Goal: Communication & Community: Share content

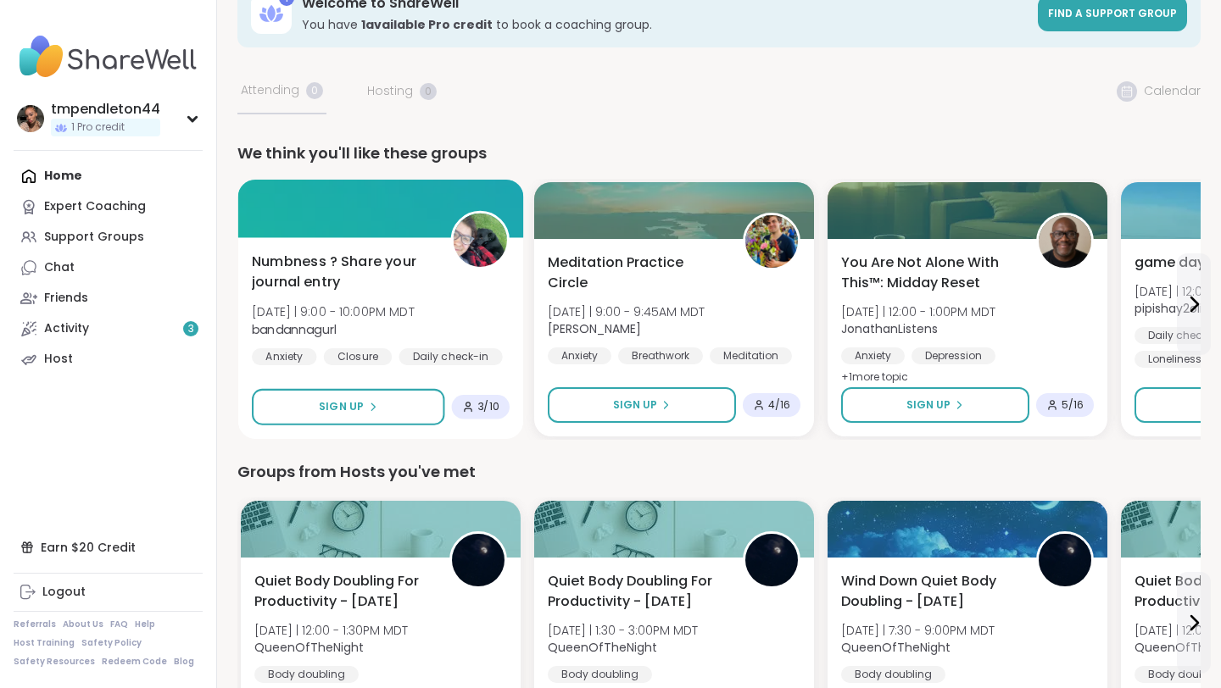
click at [491, 295] on div "Numbness ? Share your journal entry [DATE] | 9:00 - 10:00PM MDT bandannagurl An…" at bounding box center [381, 309] width 258 height 114
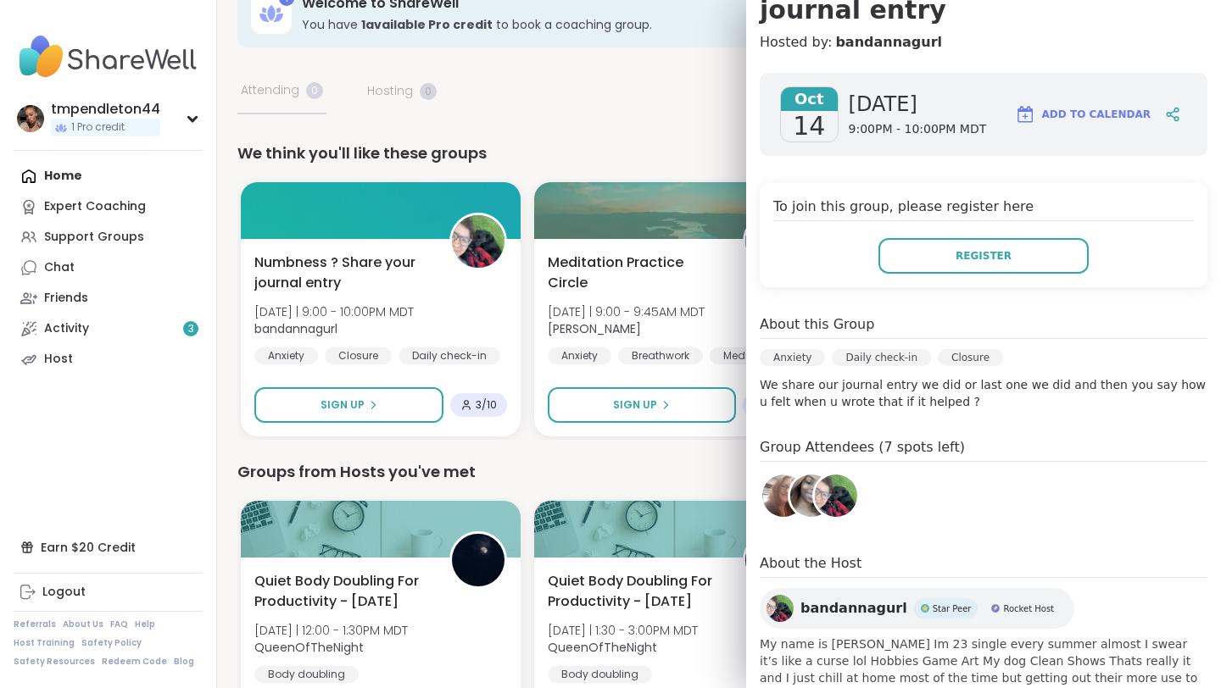
scroll to position [220, 0]
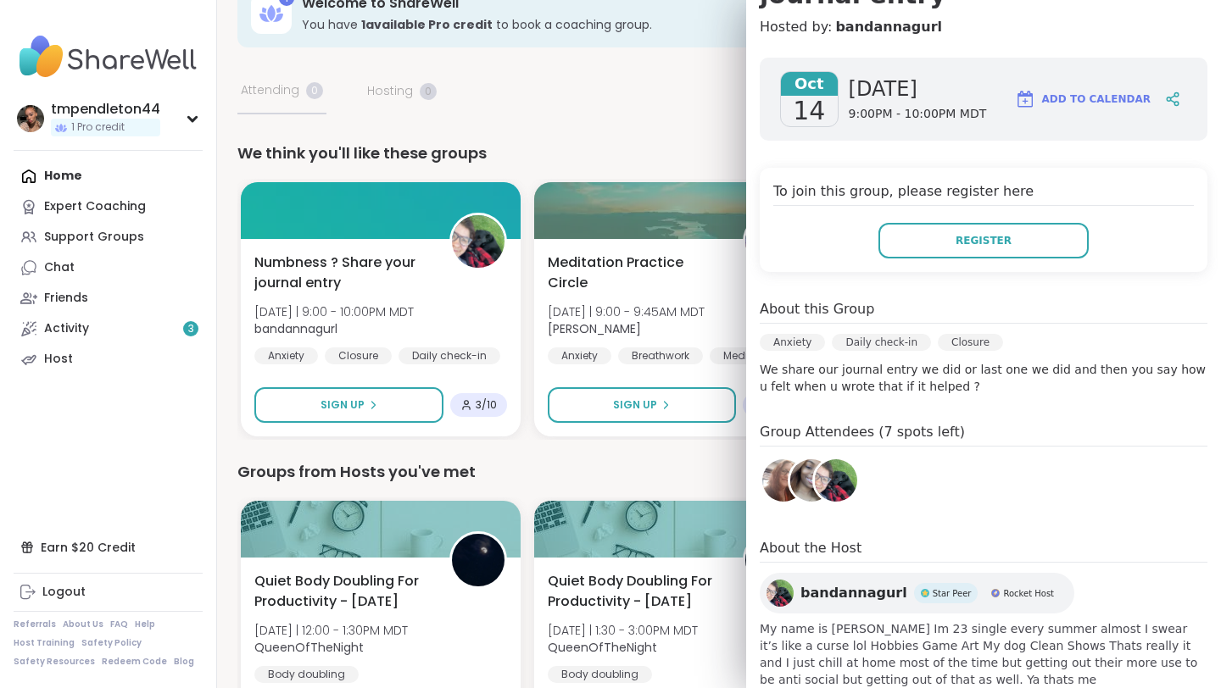
click at [801, 460] on img at bounding box center [811, 481] width 42 height 42
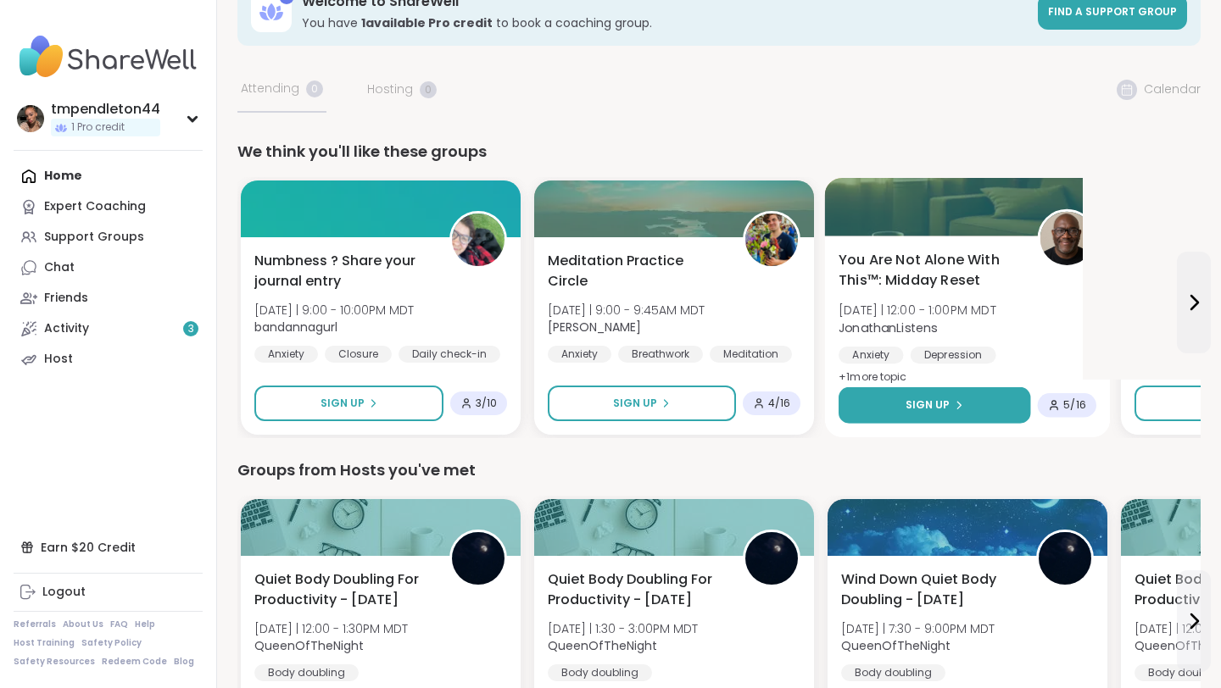
scroll to position [0, 0]
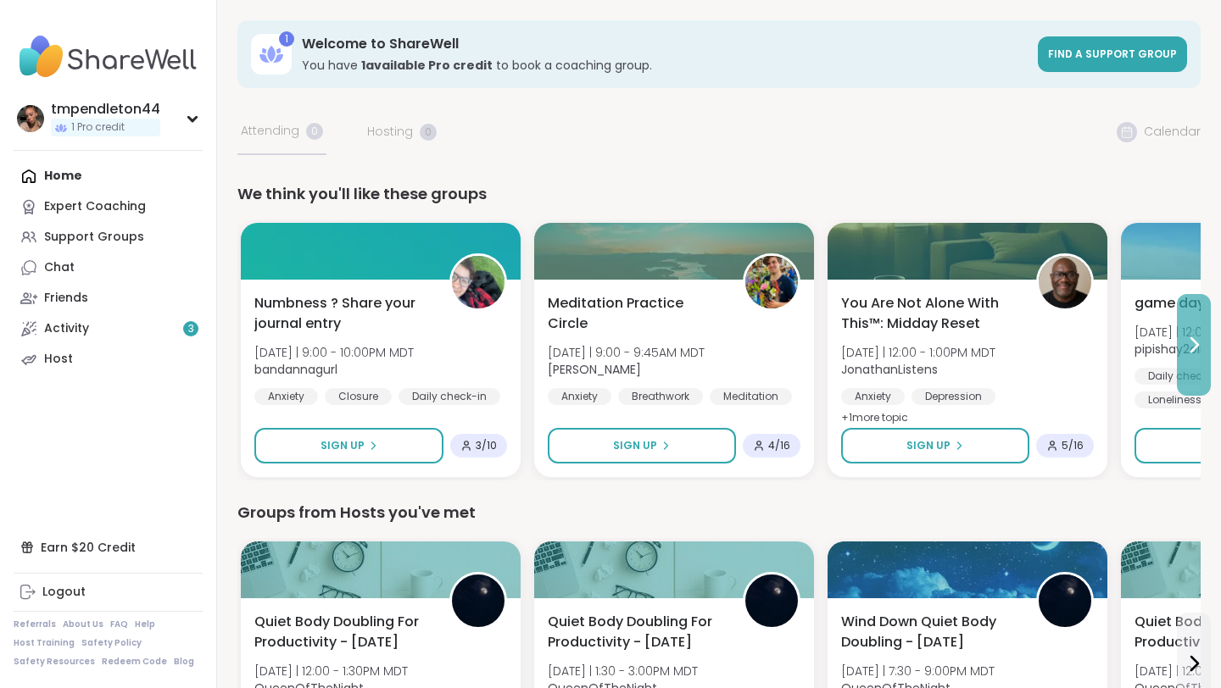
click at [1197, 340] on icon at bounding box center [1194, 345] width 20 height 20
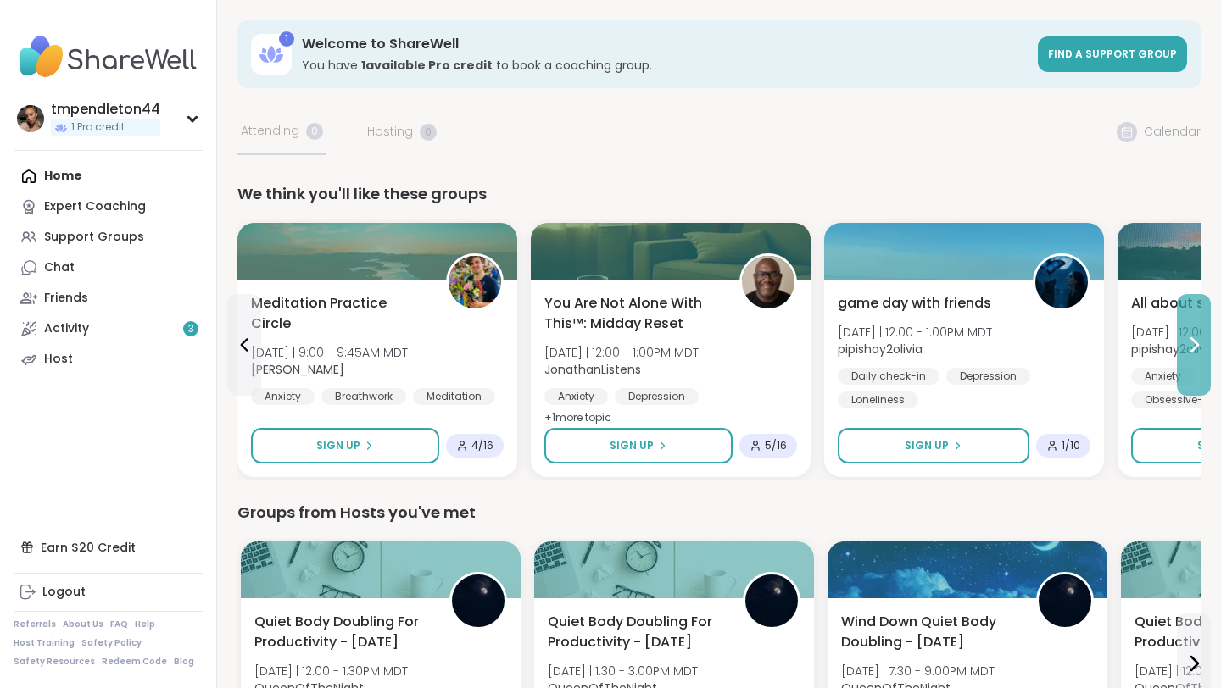
click at [1197, 340] on icon at bounding box center [1194, 345] width 20 height 20
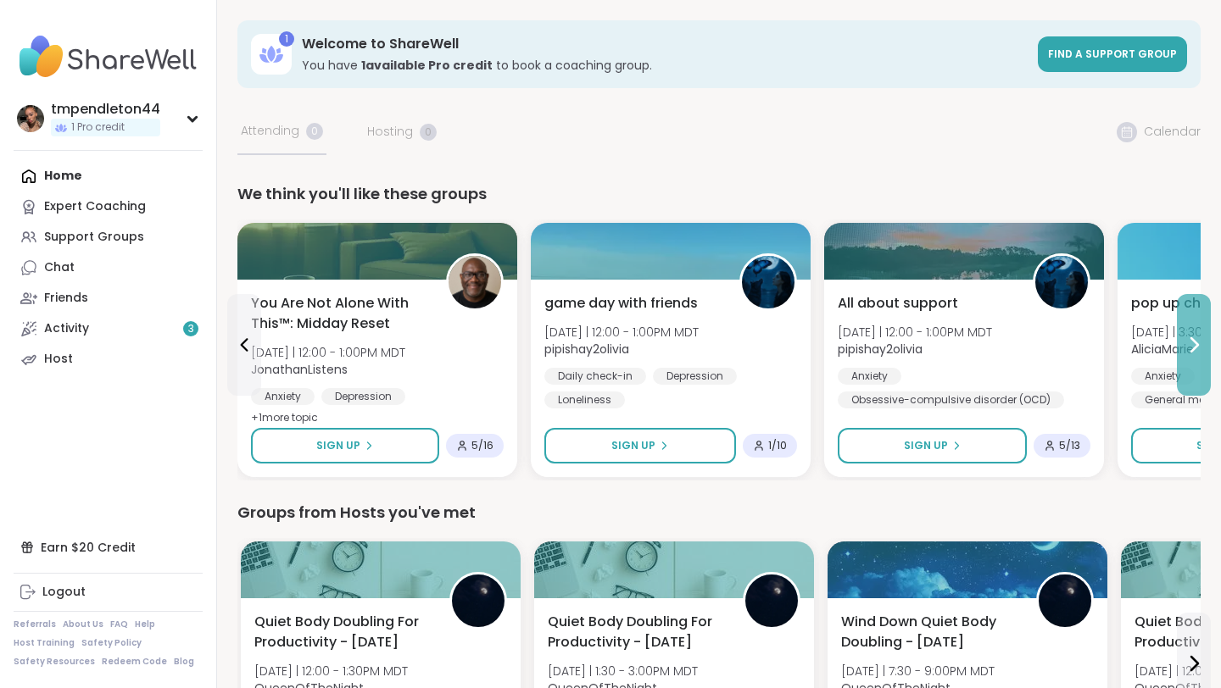
click at [1197, 340] on icon at bounding box center [1194, 345] width 20 height 20
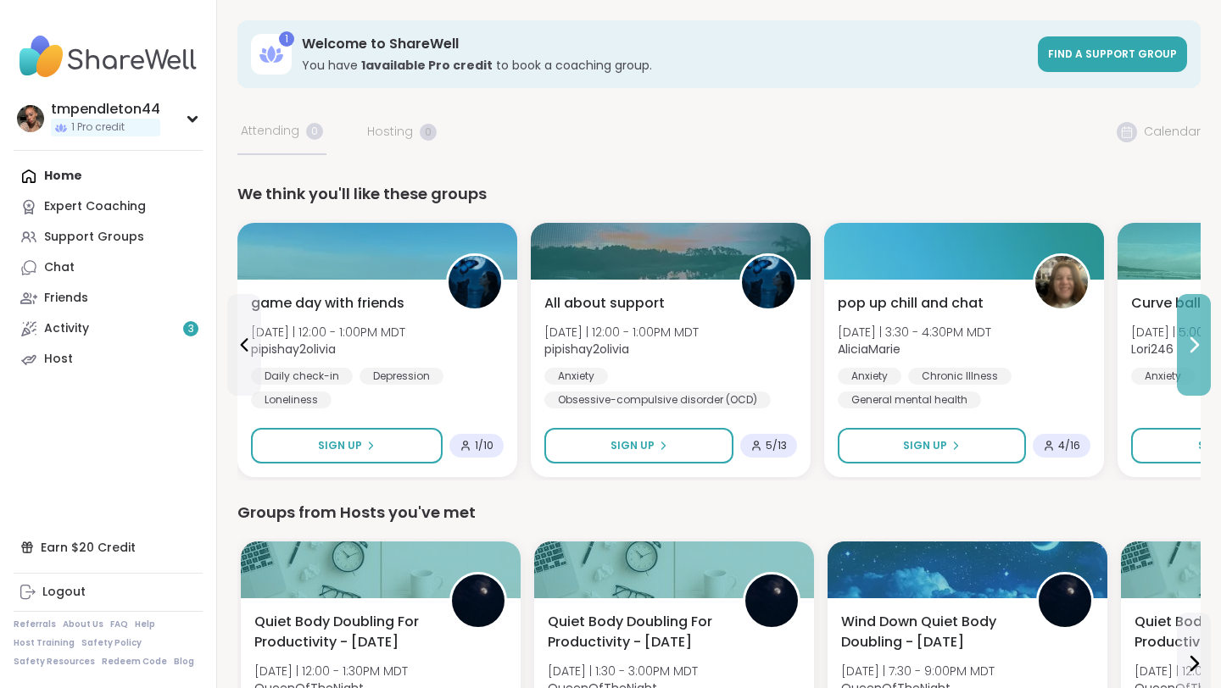
click at [1197, 340] on icon at bounding box center [1194, 345] width 20 height 20
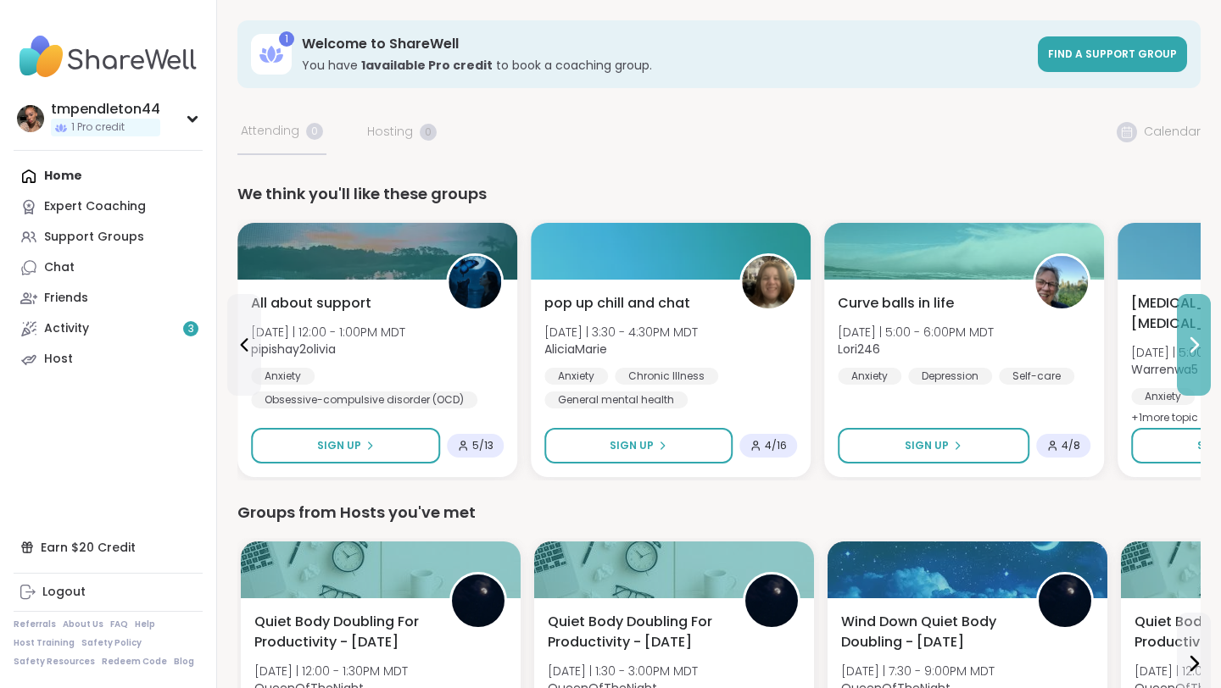
click at [1197, 340] on icon at bounding box center [1194, 345] width 20 height 20
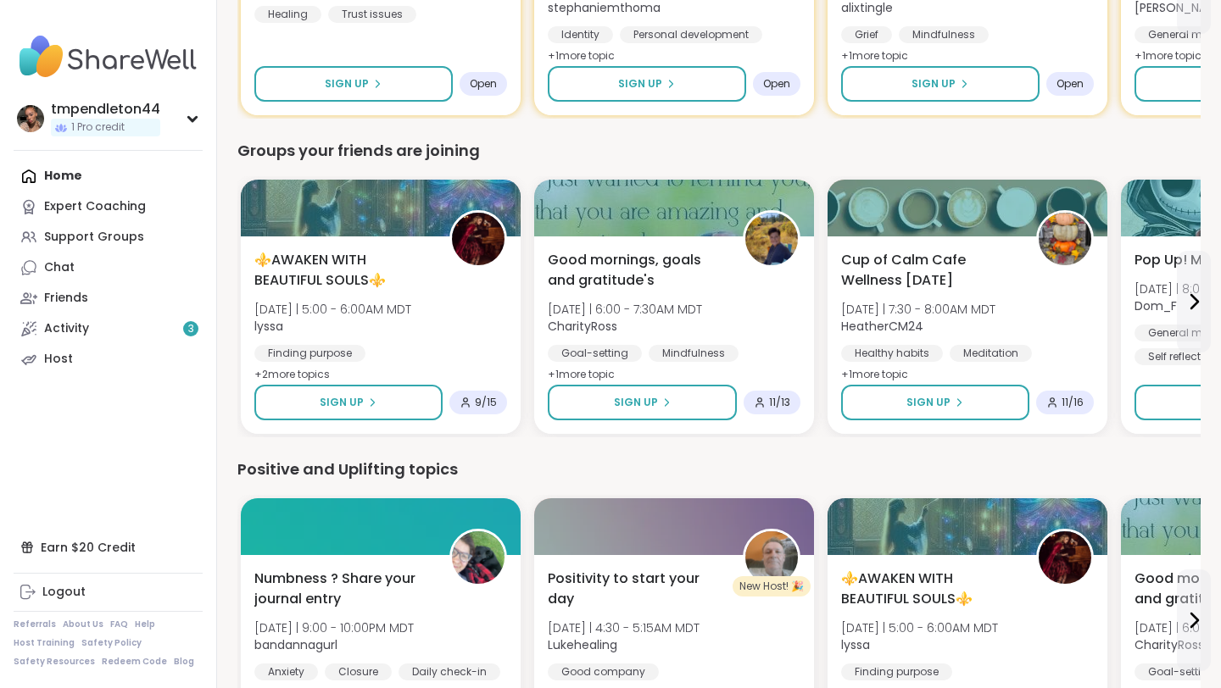
scroll to position [1006, 0]
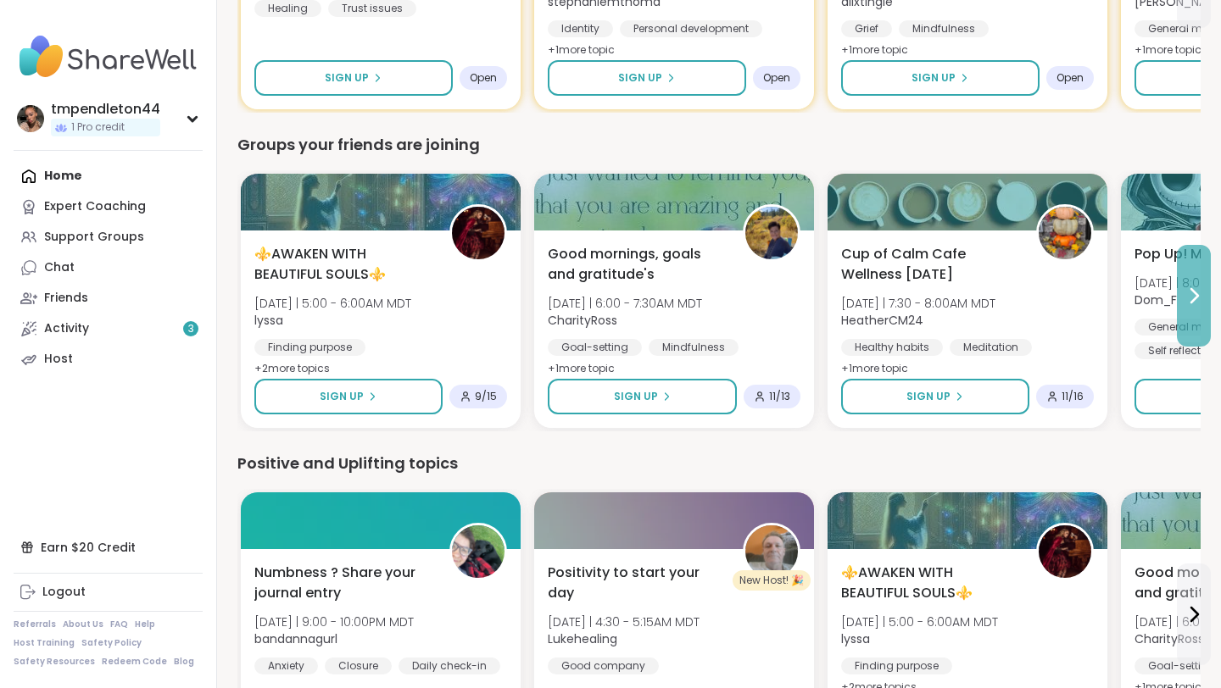
click at [1185, 311] on button at bounding box center [1194, 296] width 34 height 102
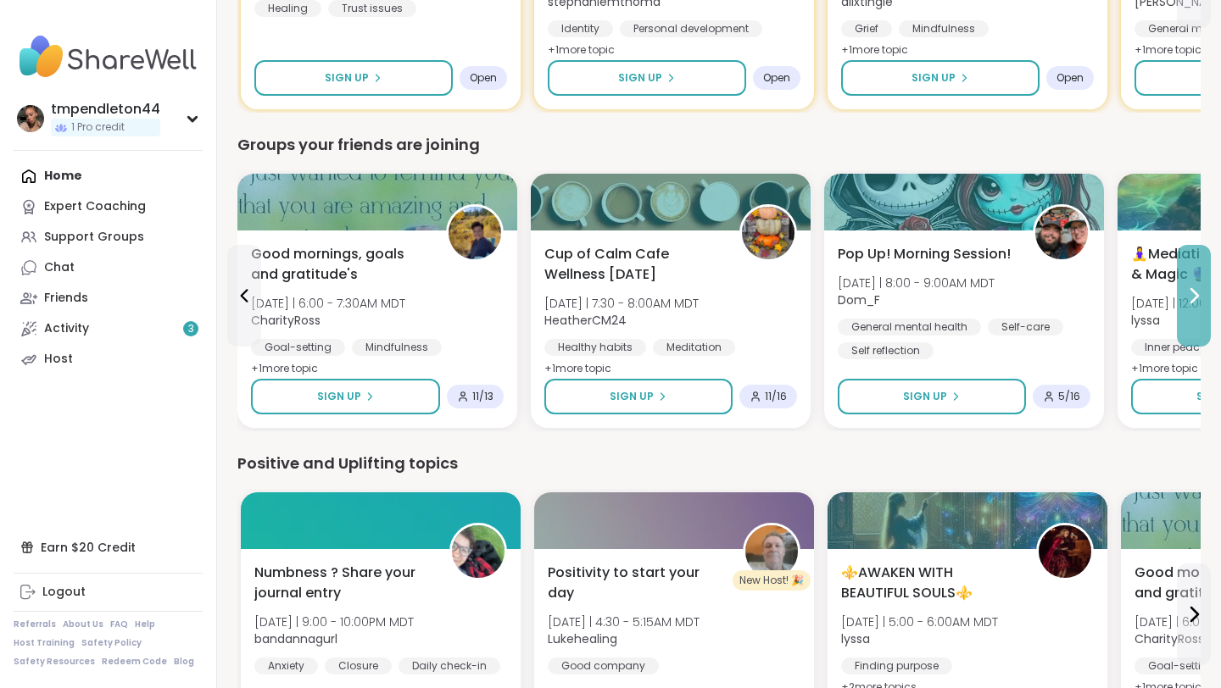
click at [1191, 316] on button at bounding box center [1194, 296] width 34 height 102
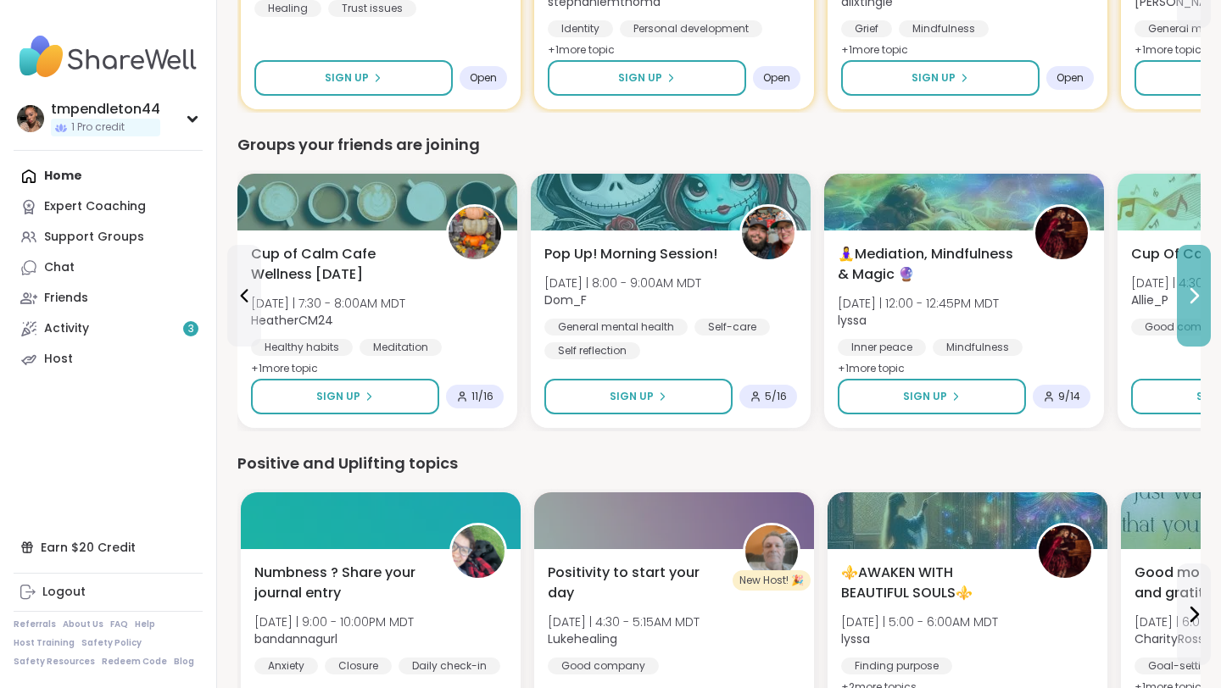
click at [1188, 288] on icon at bounding box center [1194, 296] width 20 height 20
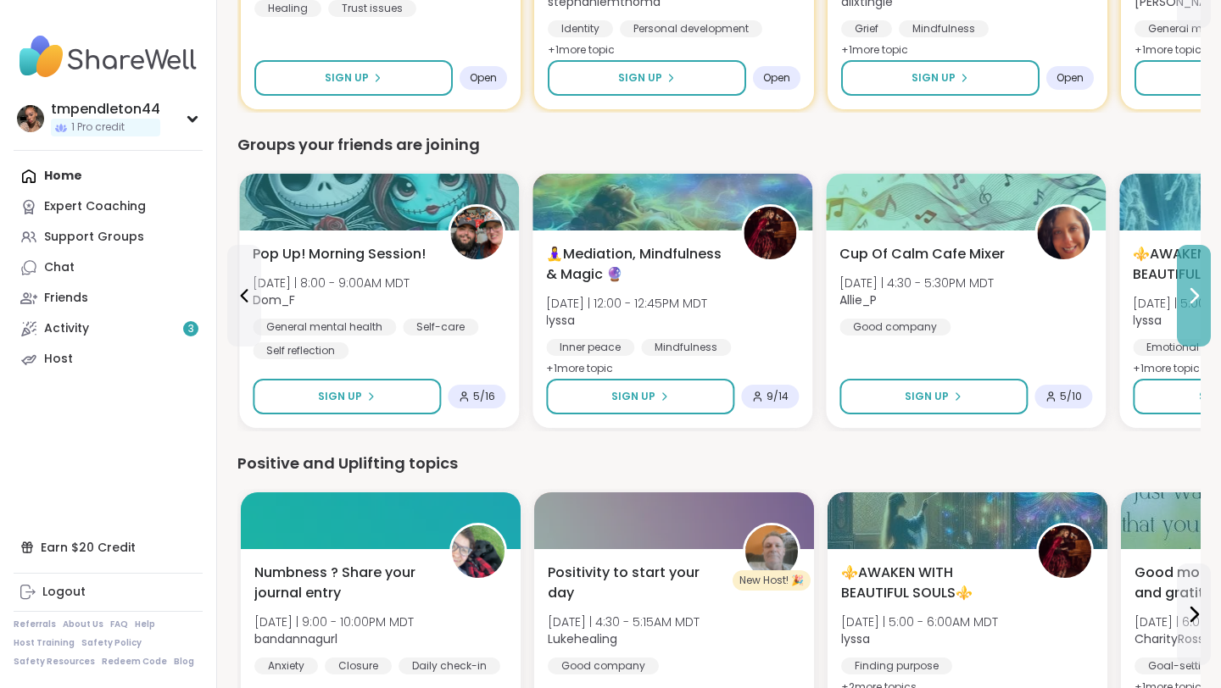
click at [1188, 288] on icon at bounding box center [1194, 296] width 20 height 20
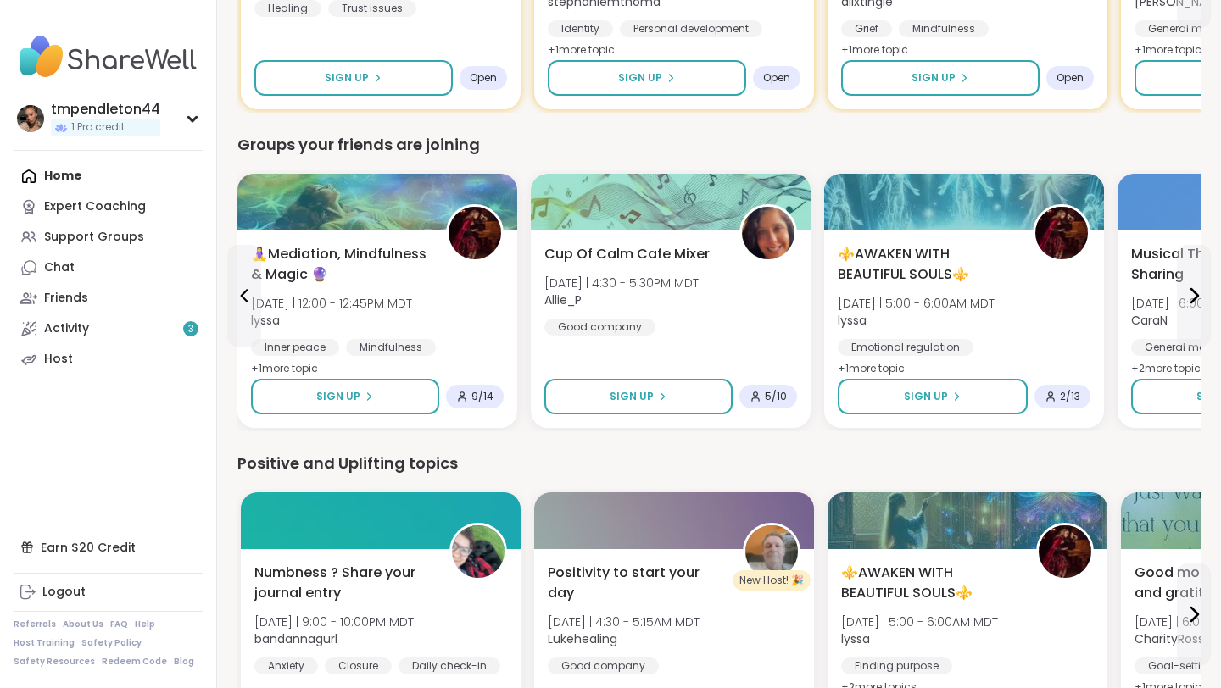
scroll to position [1050, 0]
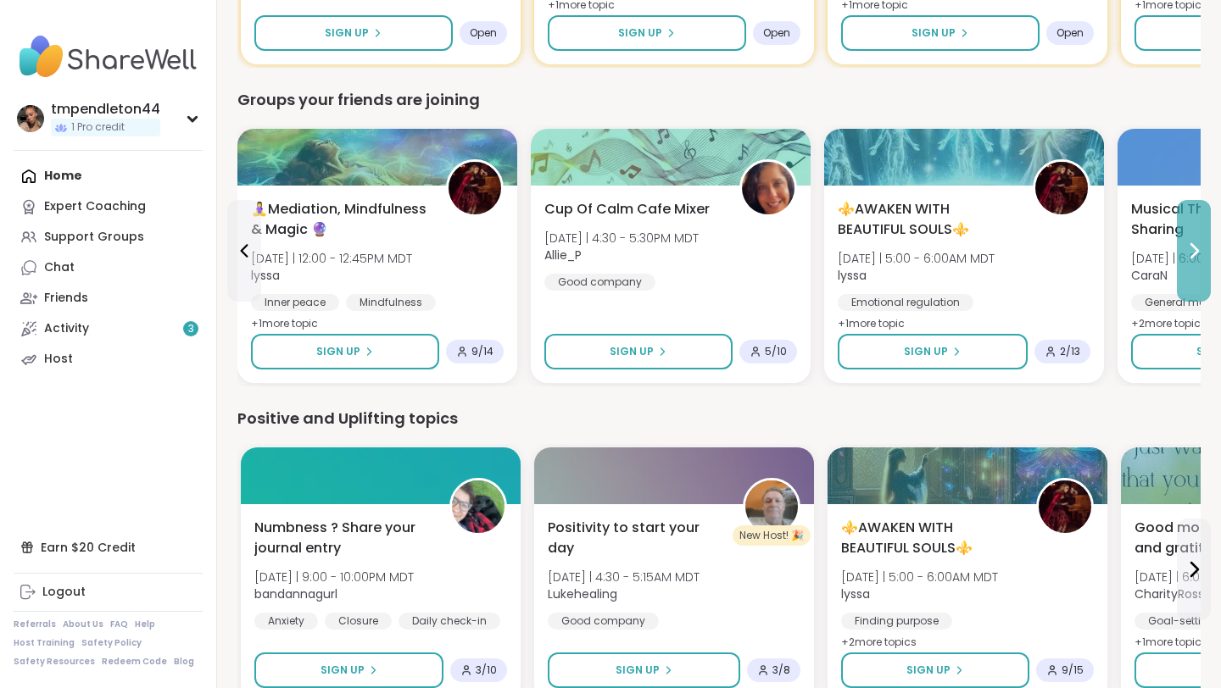
click at [1203, 265] on button at bounding box center [1194, 251] width 34 height 102
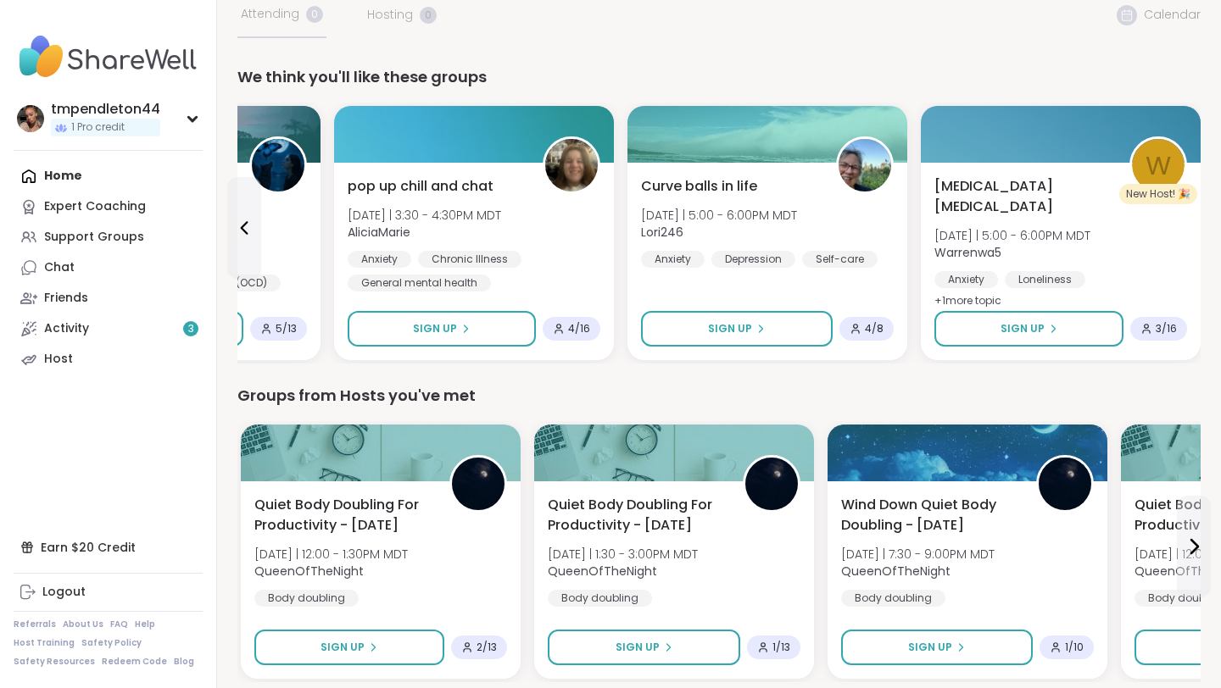
scroll to position [0, 0]
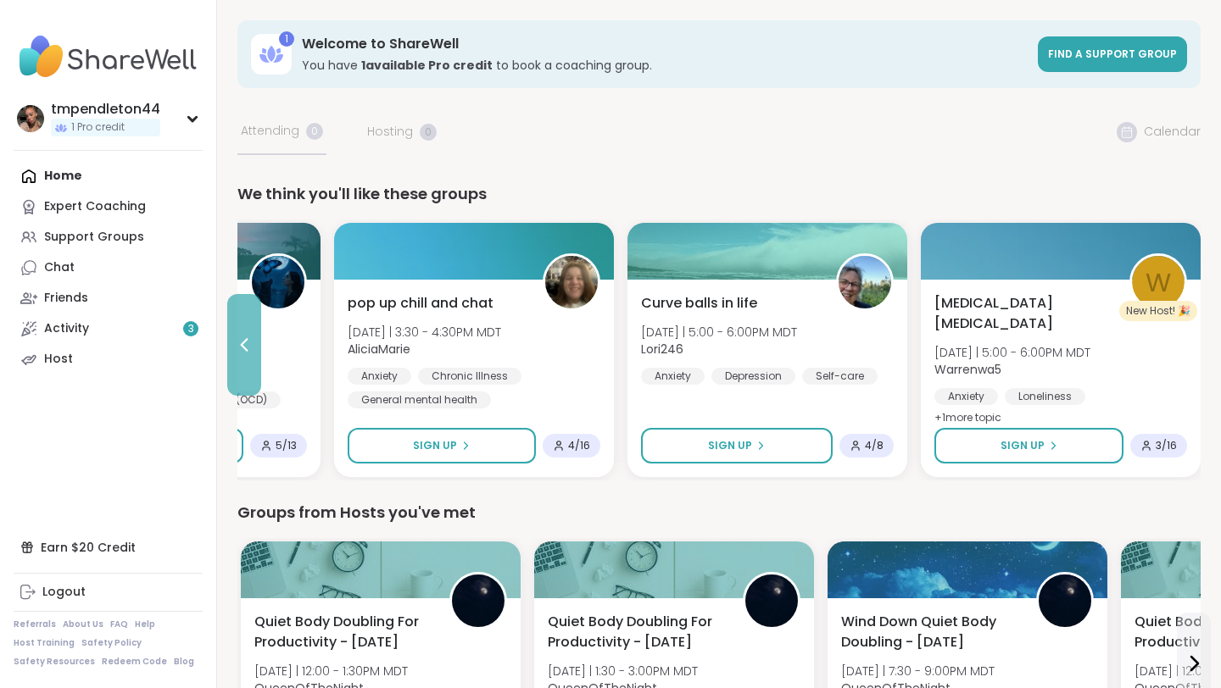
click at [251, 352] on icon at bounding box center [244, 345] width 20 height 20
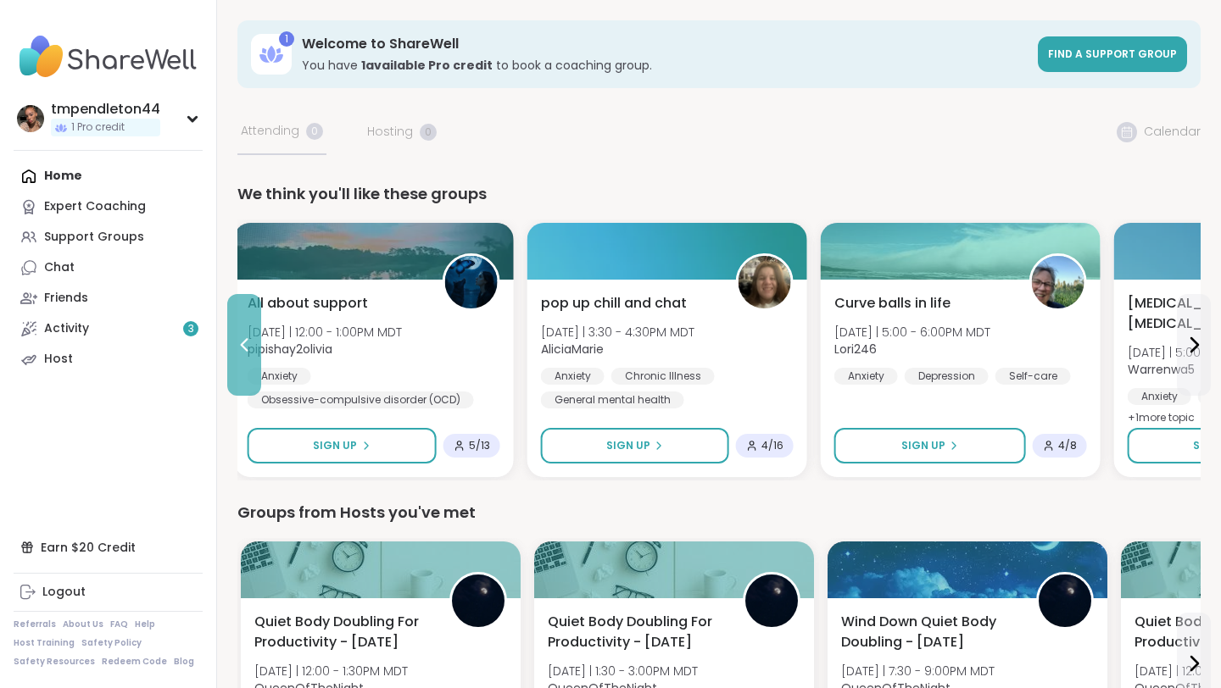
click at [251, 351] on icon at bounding box center [244, 345] width 20 height 20
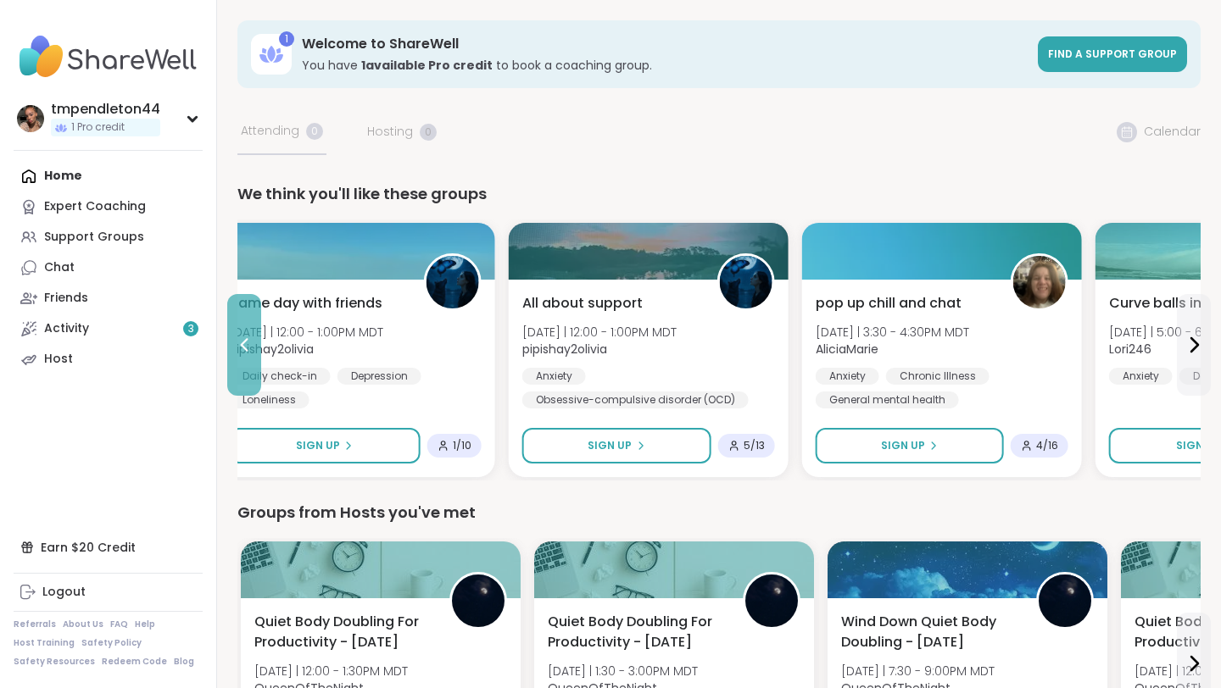
click at [251, 351] on icon at bounding box center [244, 345] width 20 height 20
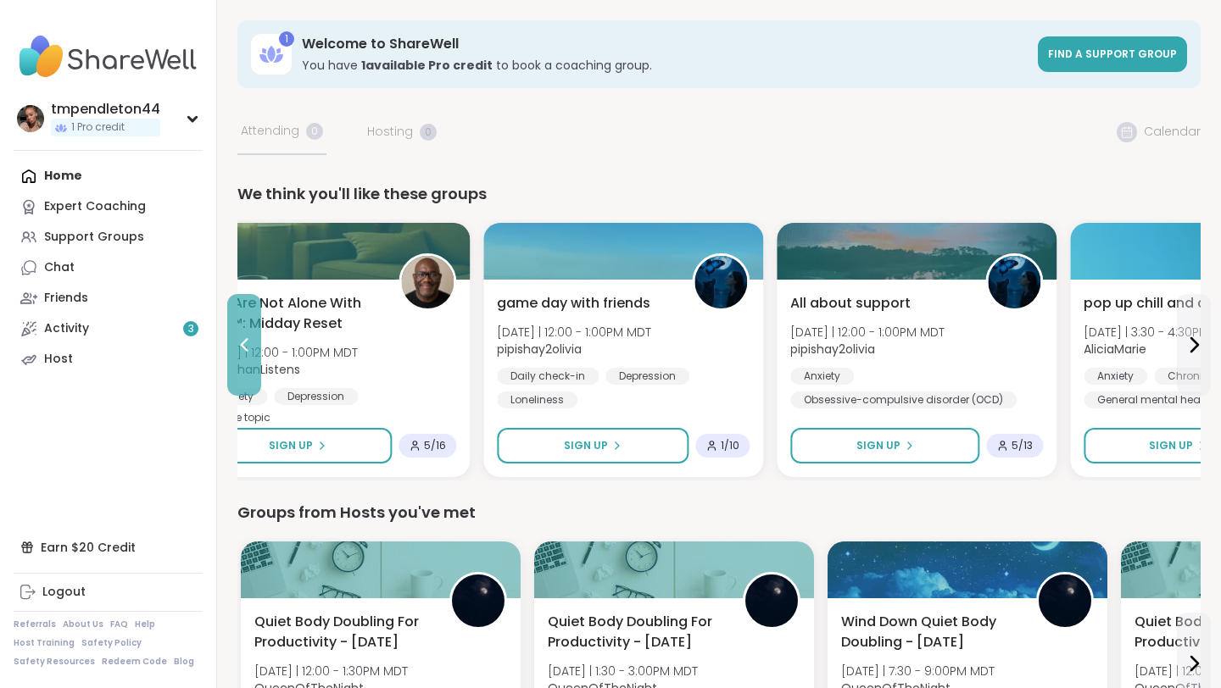
click at [251, 351] on icon at bounding box center [244, 345] width 20 height 20
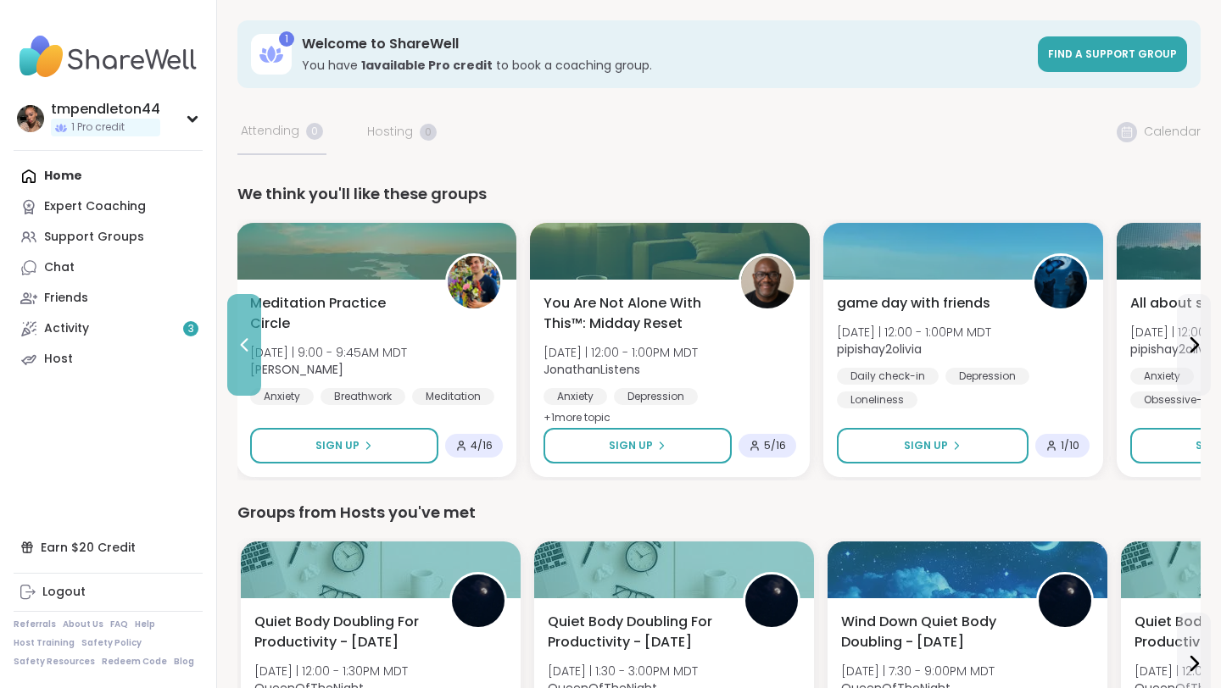
click at [251, 351] on icon at bounding box center [244, 345] width 20 height 20
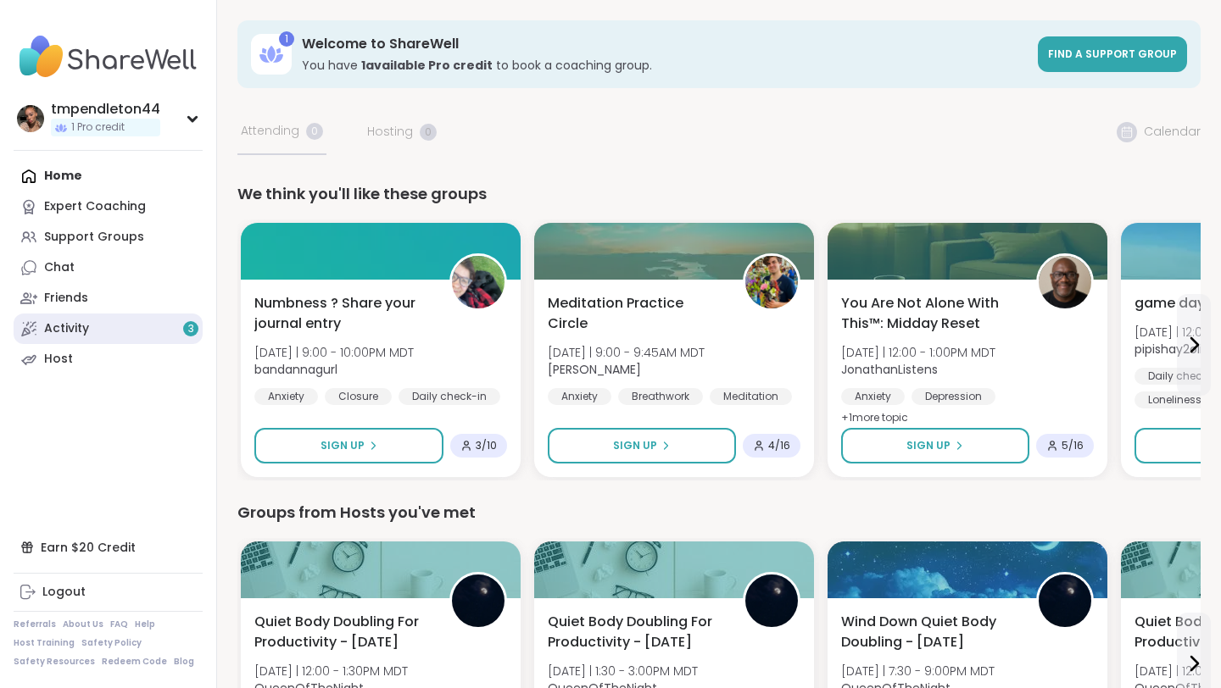
click at [120, 331] on link "Activity 3" at bounding box center [108, 329] width 189 height 31
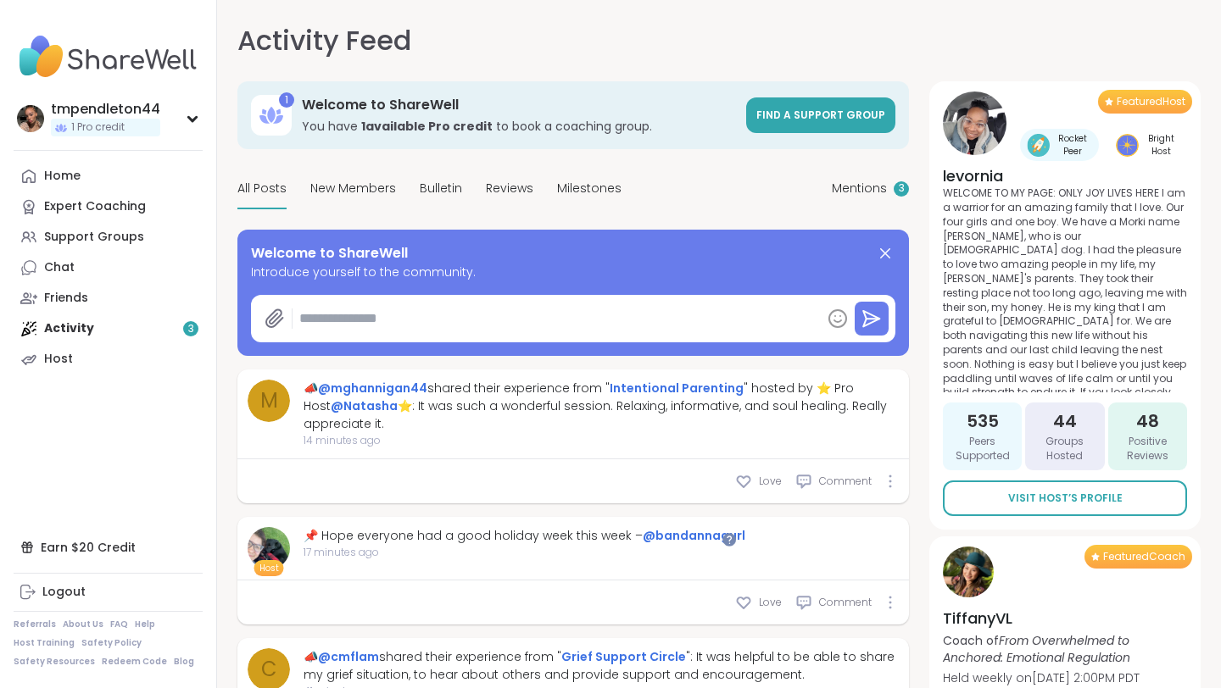
type textarea "*"
click at [889, 251] on icon at bounding box center [885, 253] width 20 height 20
